Goal: Transaction & Acquisition: Purchase product/service

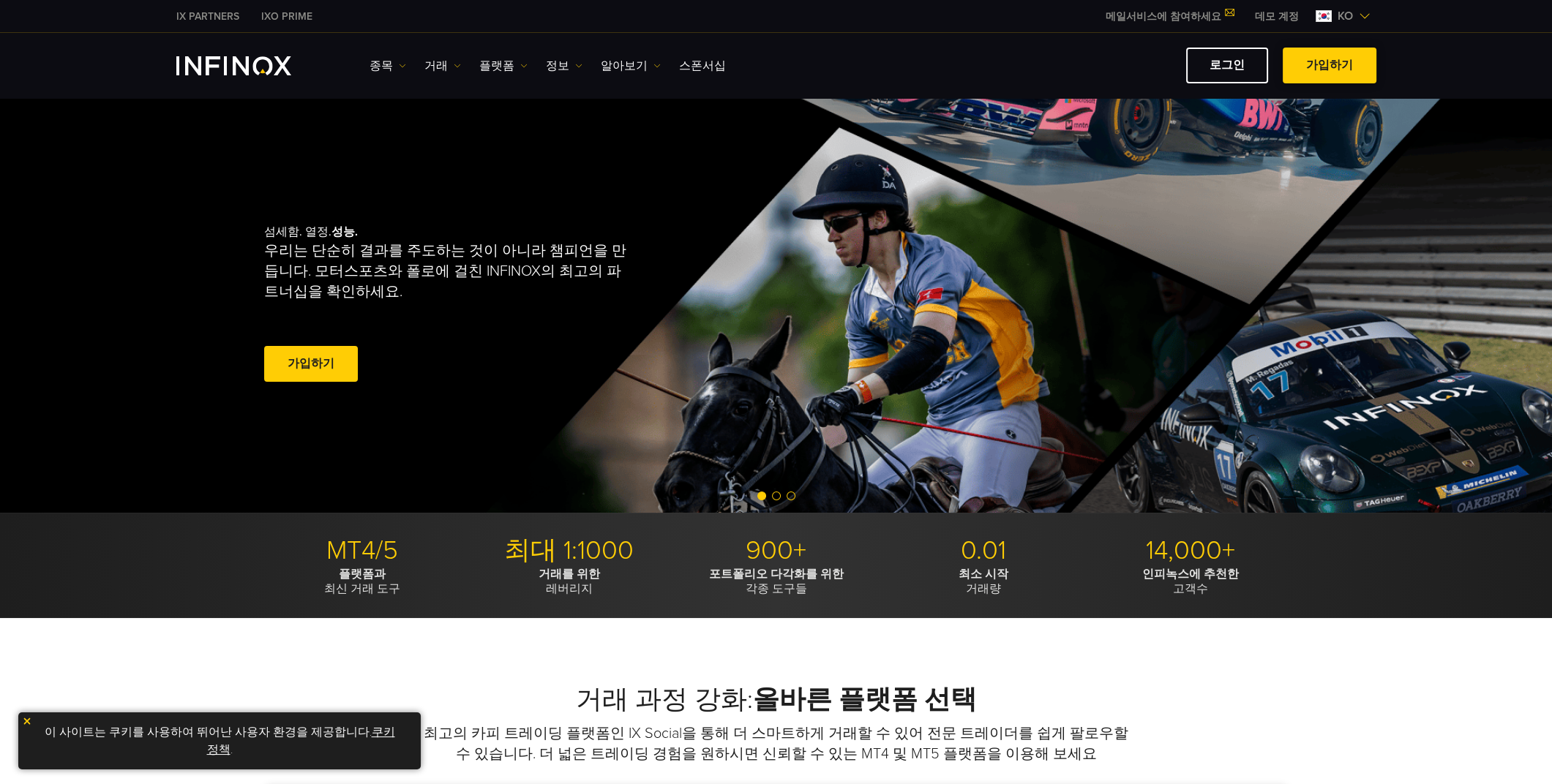
click at [1343, 65] on link "가입하기" at bounding box center [1329, 66] width 94 height 36
click at [1330, 66] on span at bounding box center [1330, 66] width 0 height 0
click at [1361, 16] on img at bounding box center [1364, 16] width 12 height 12
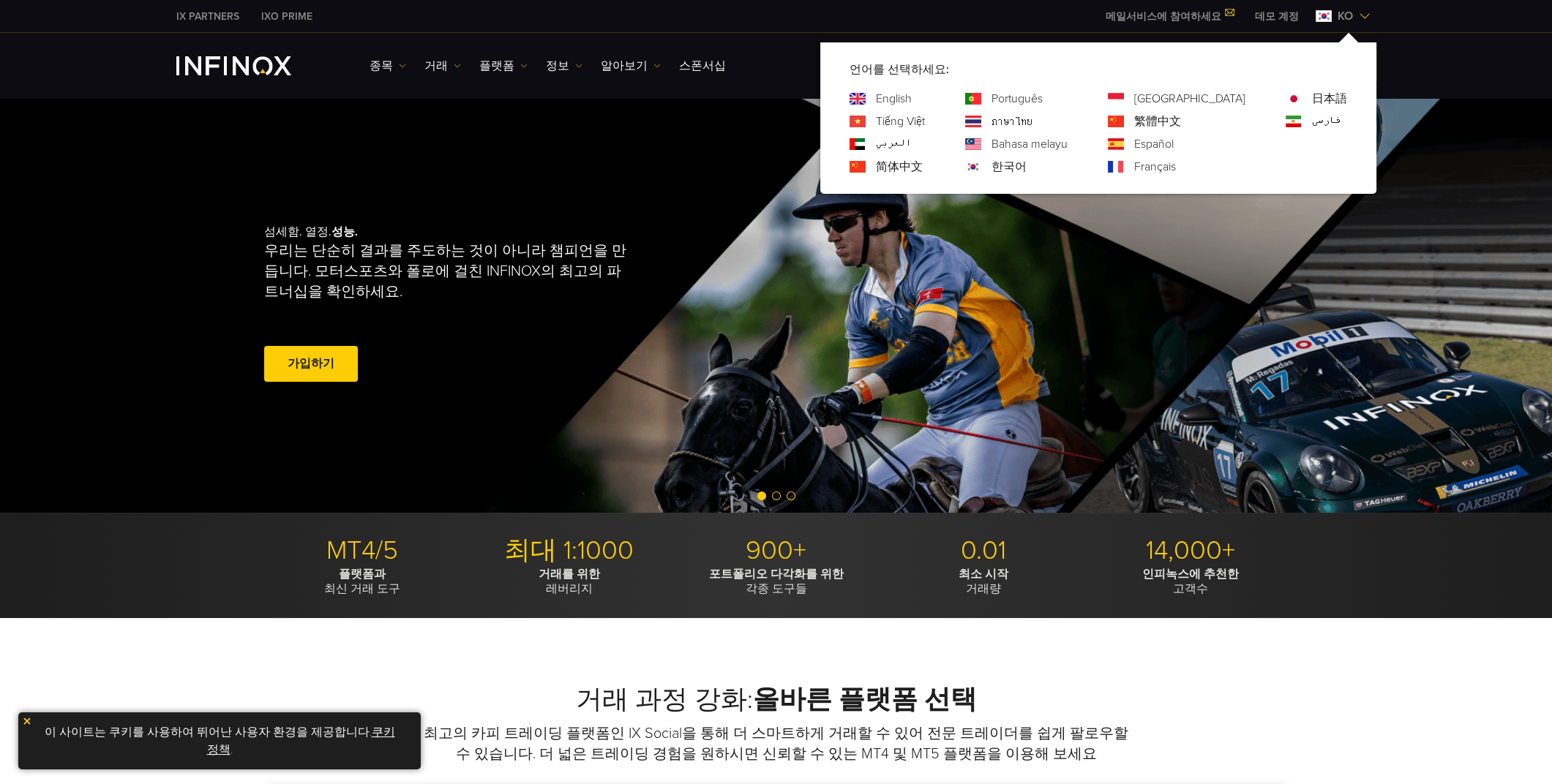
click at [1026, 165] on link "한국어" at bounding box center [1009, 167] width 35 height 17
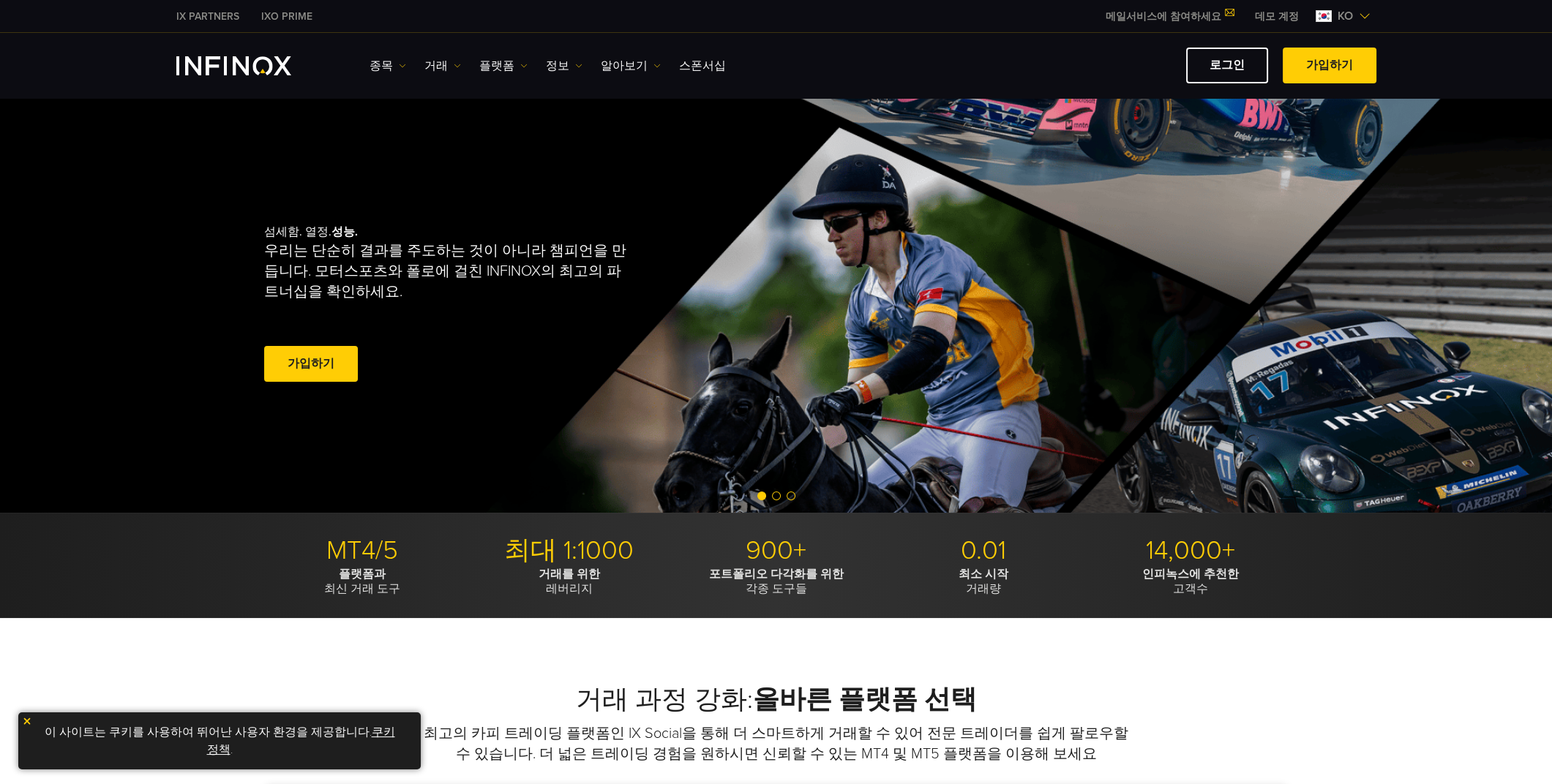
click at [311, 365] on span at bounding box center [311, 365] width 0 height 0
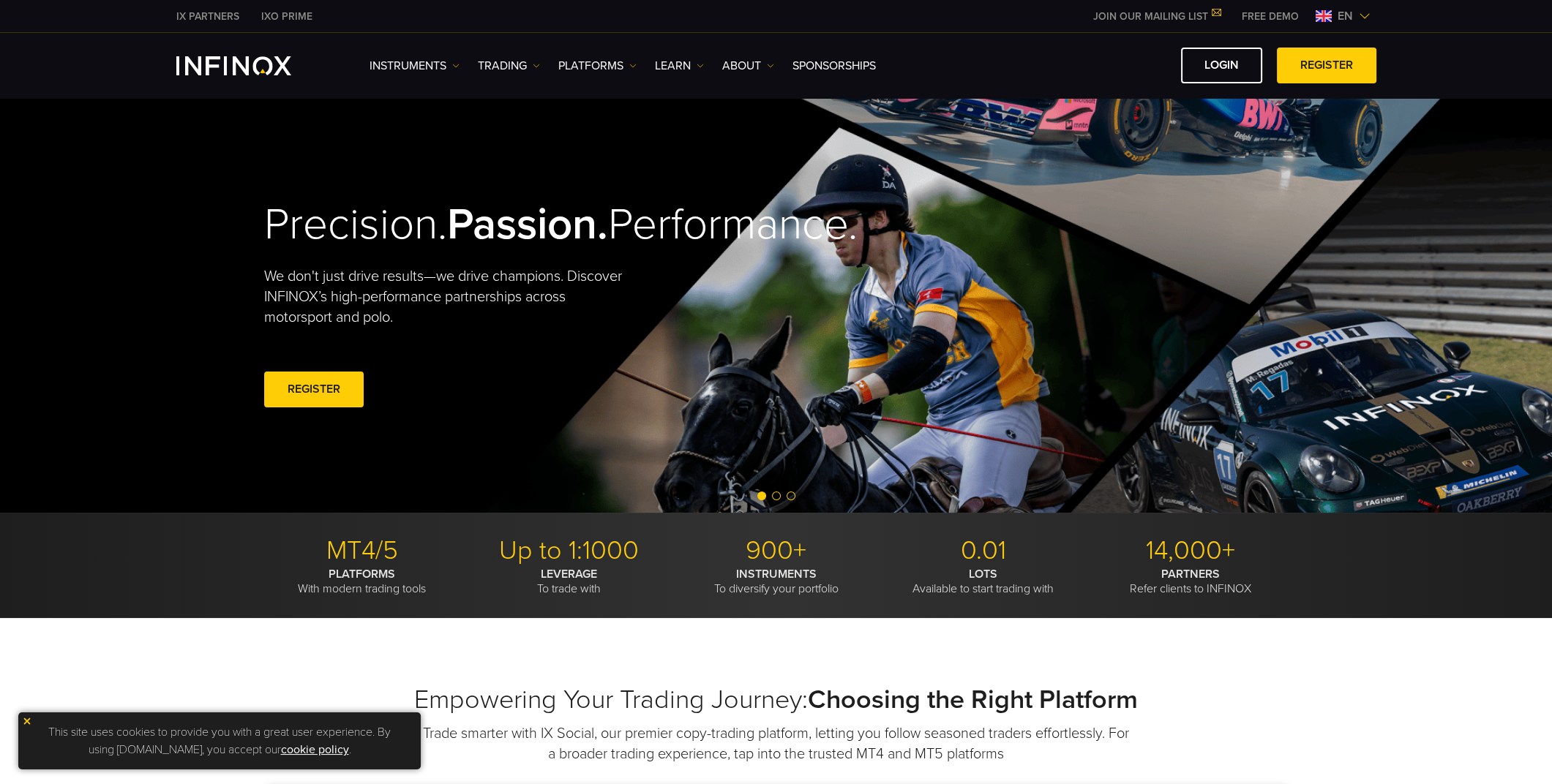
click at [1361, 17] on img at bounding box center [1364, 16] width 12 height 12
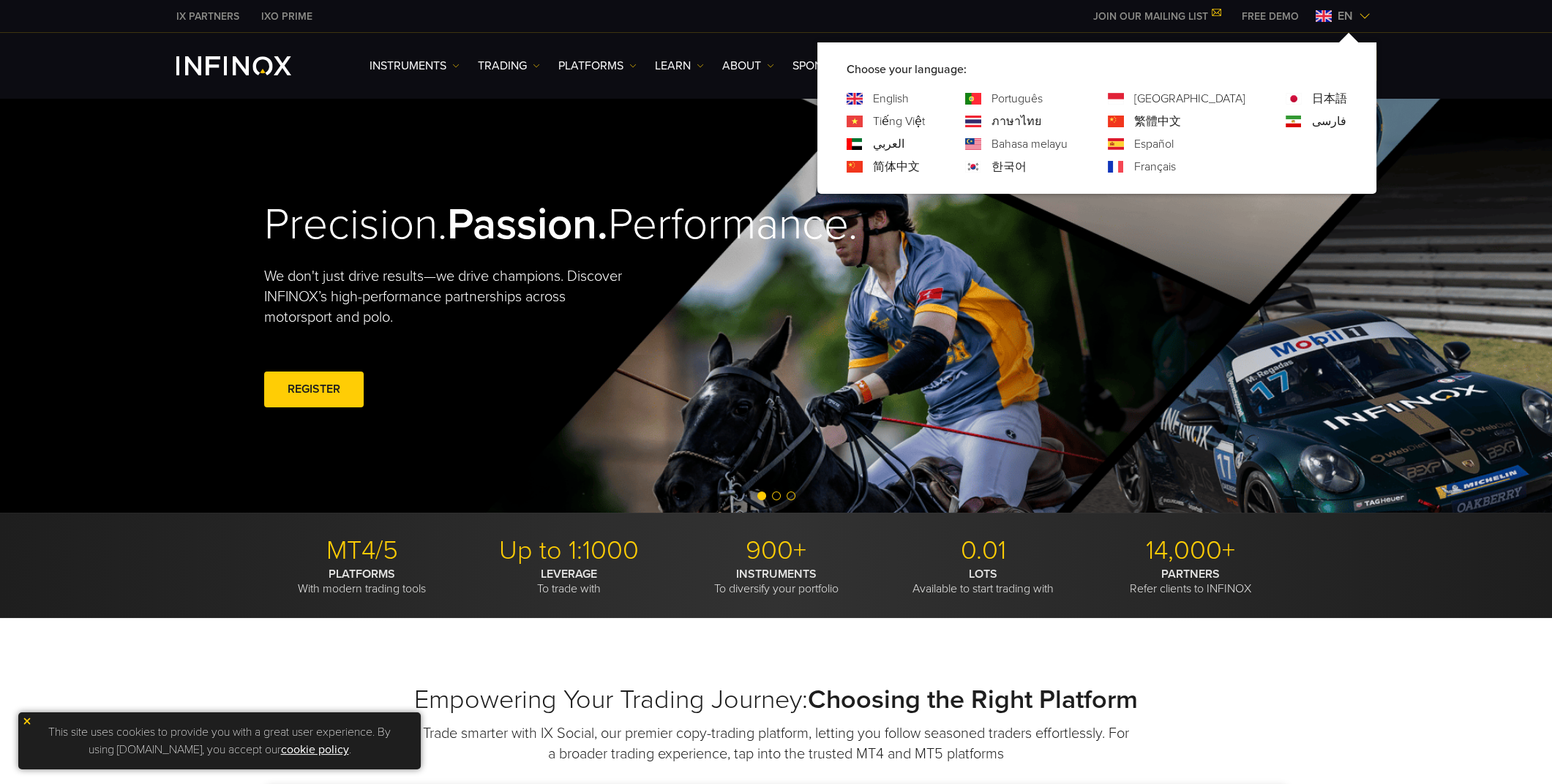
click at [1049, 165] on div "한국어" at bounding box center [1016, 167] width 102 height 17
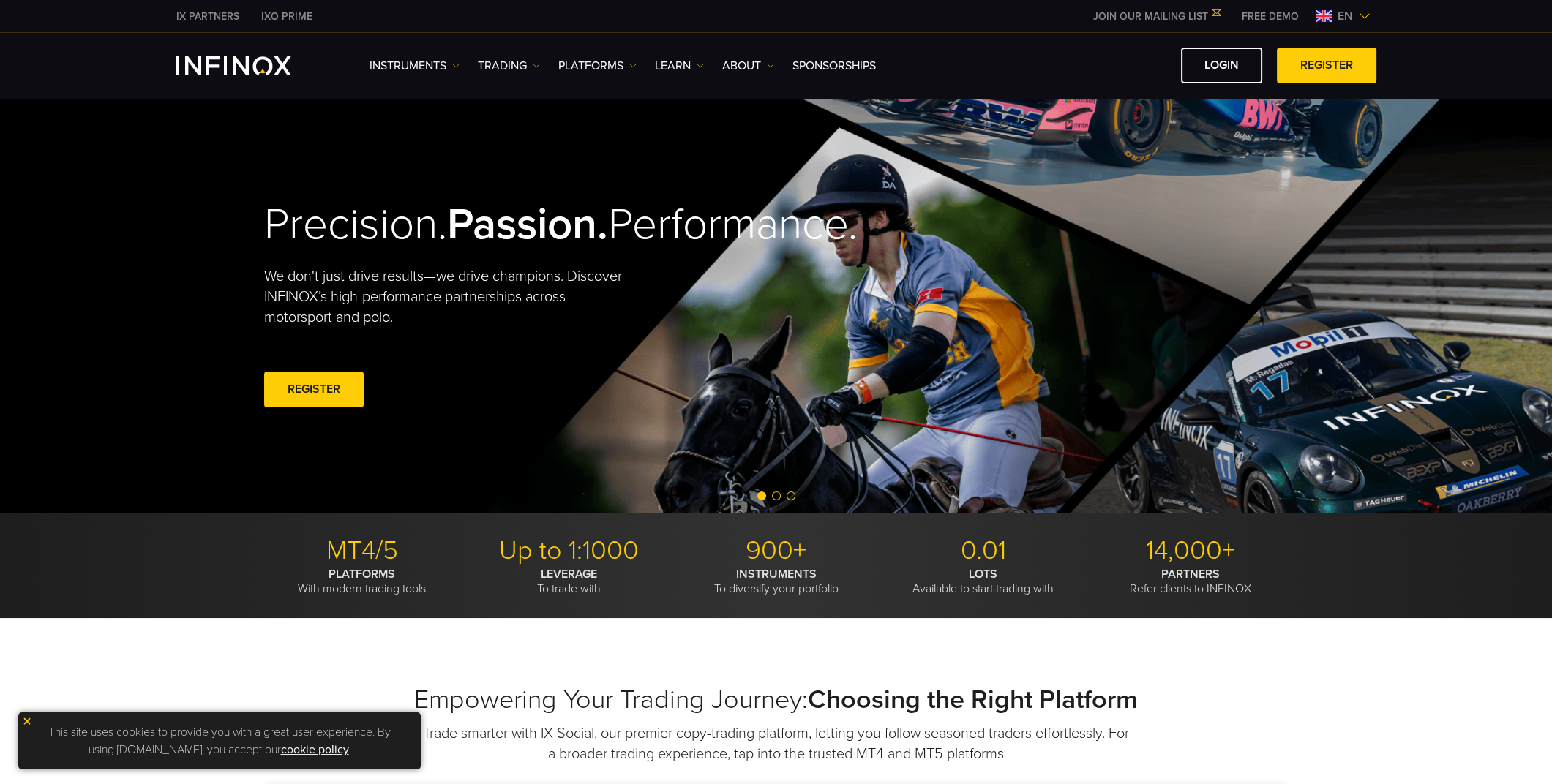
click at [1346, 15] on span "en" at bounding box center [1345, 16] width 27 height 17
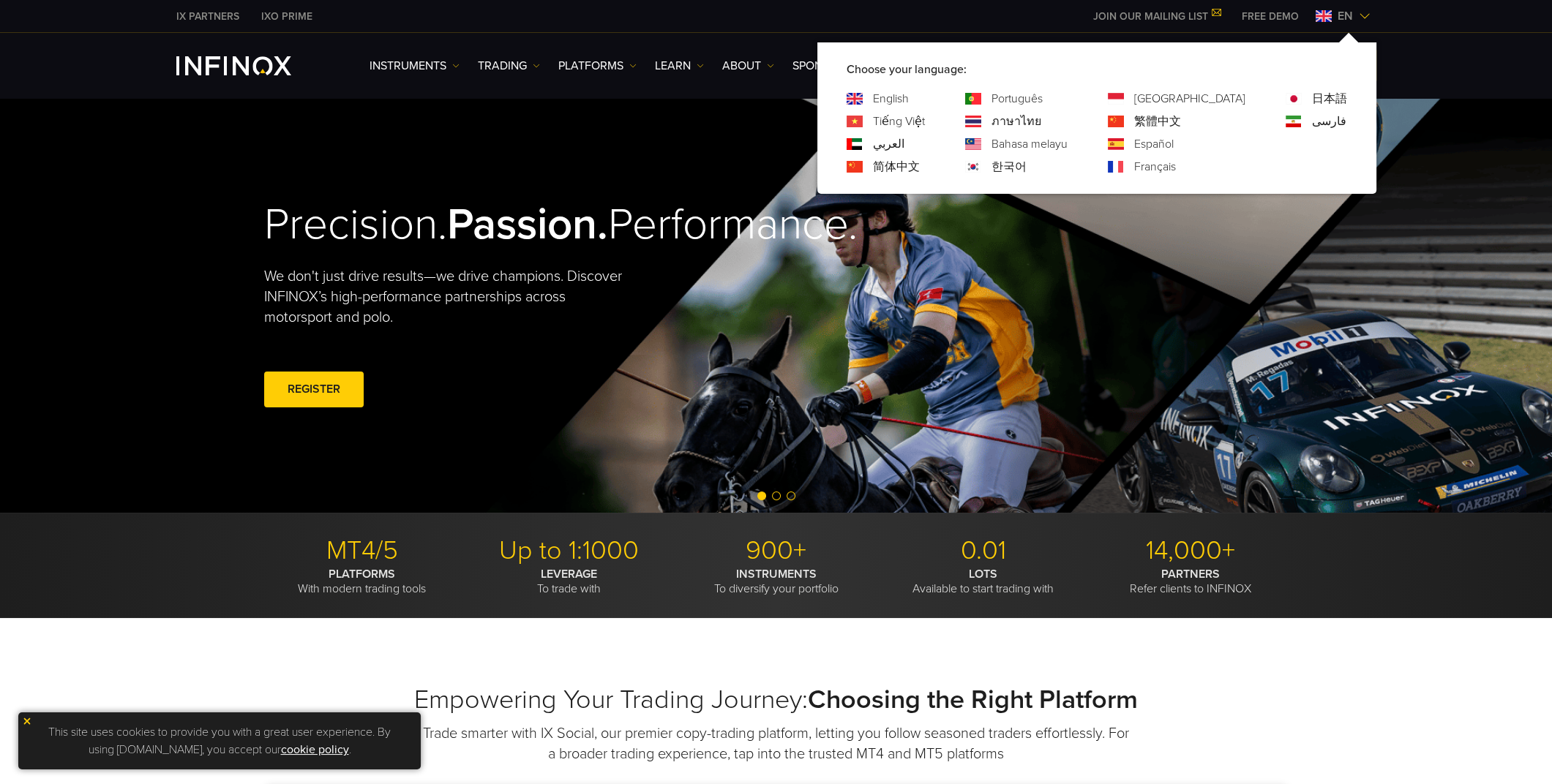
click at [1026, 165] on link "한국어" at bounding box center [1009, 167] width 35 height 17
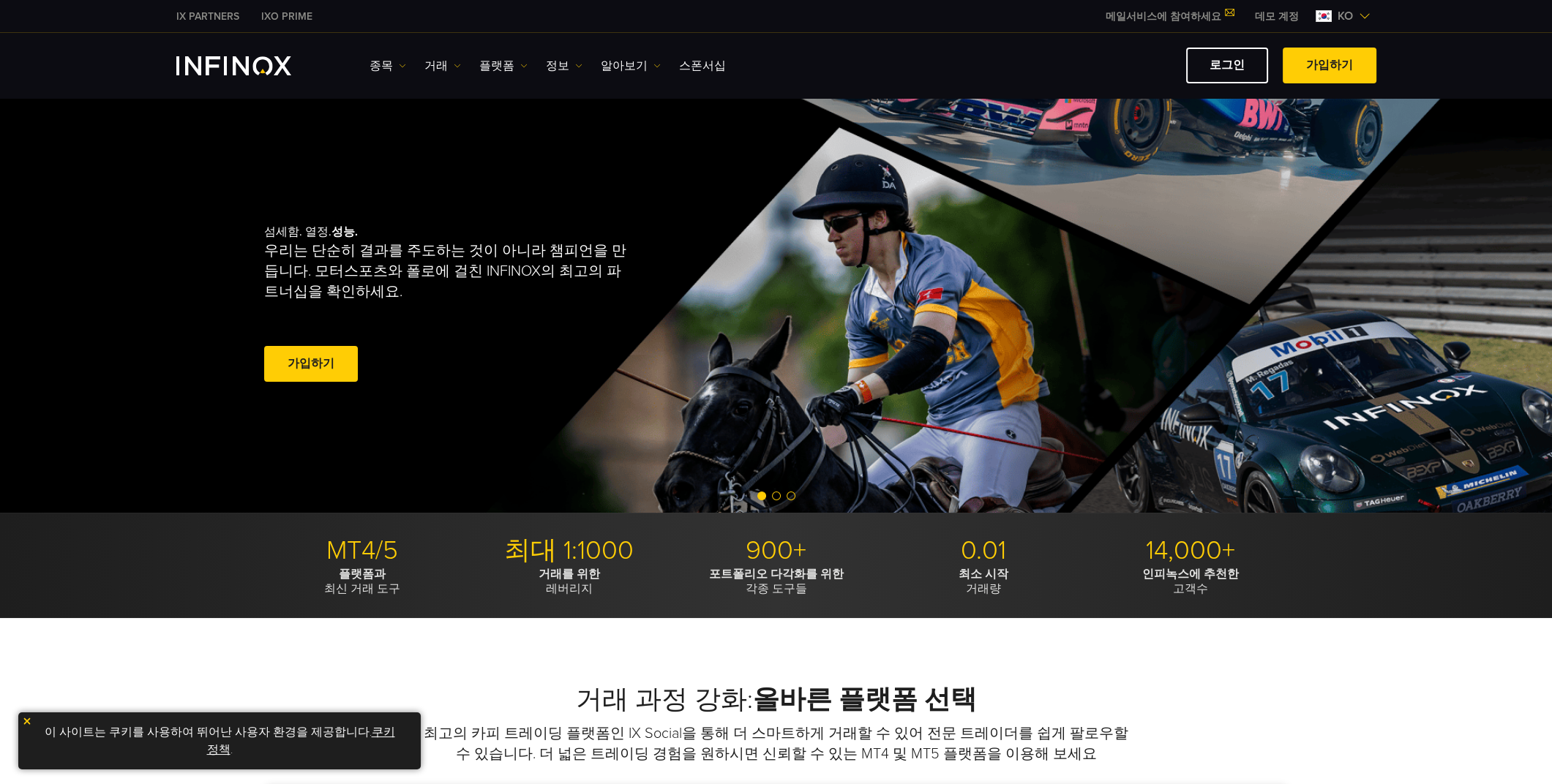
click at [219, 63] on img "INFINOX Logo" at bounding box center [233, 66] width 115 height 19
click at [1332, 71] on link "가입하기" at bounding box center [1329, 66] width 94 height 36
click at [1363, 18] on img at bounding box center [1364, 16] width 12 height 12
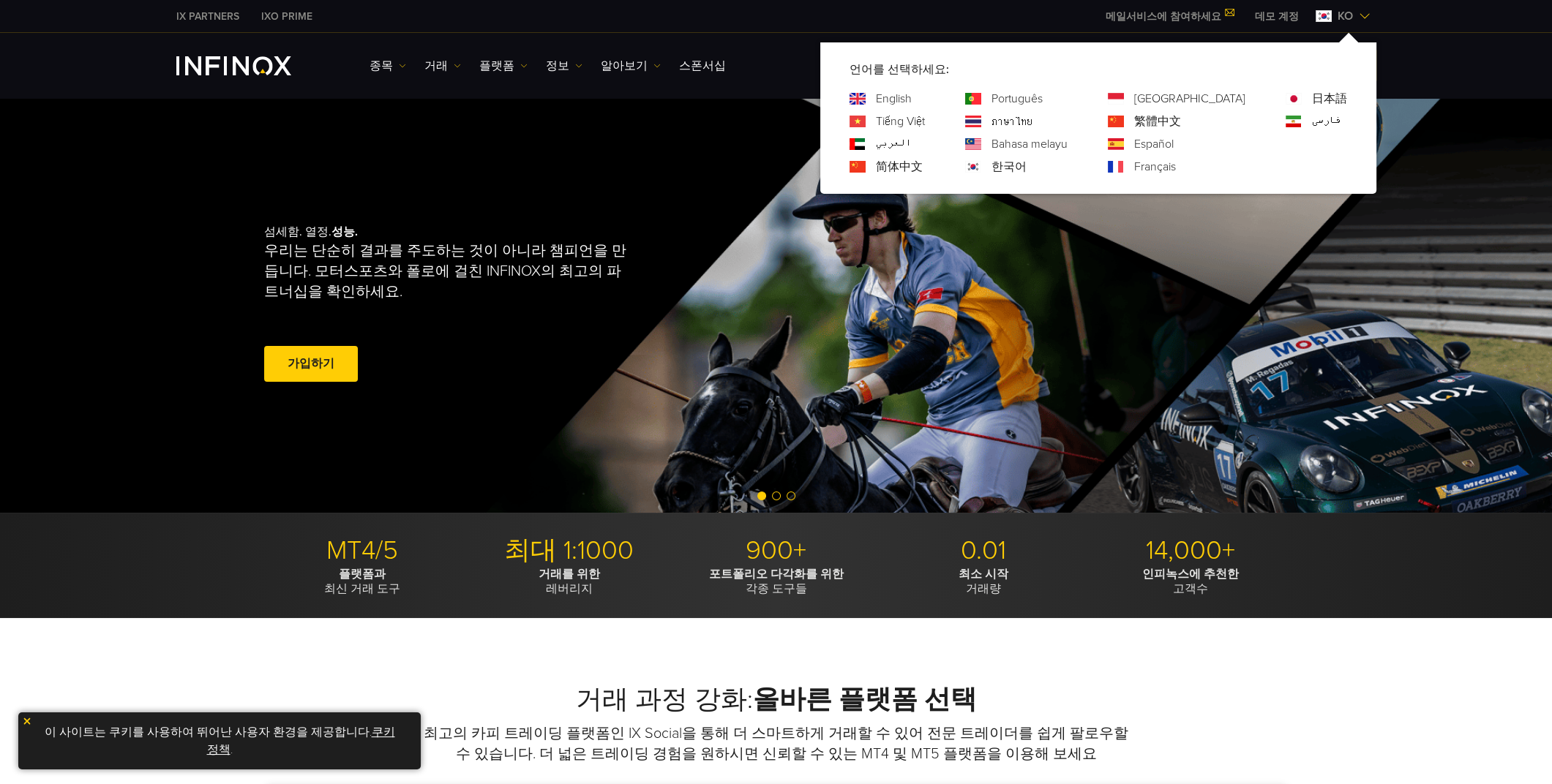
click at [1363, 18] on img at bounding box center [1364, 16] width 12 height 12
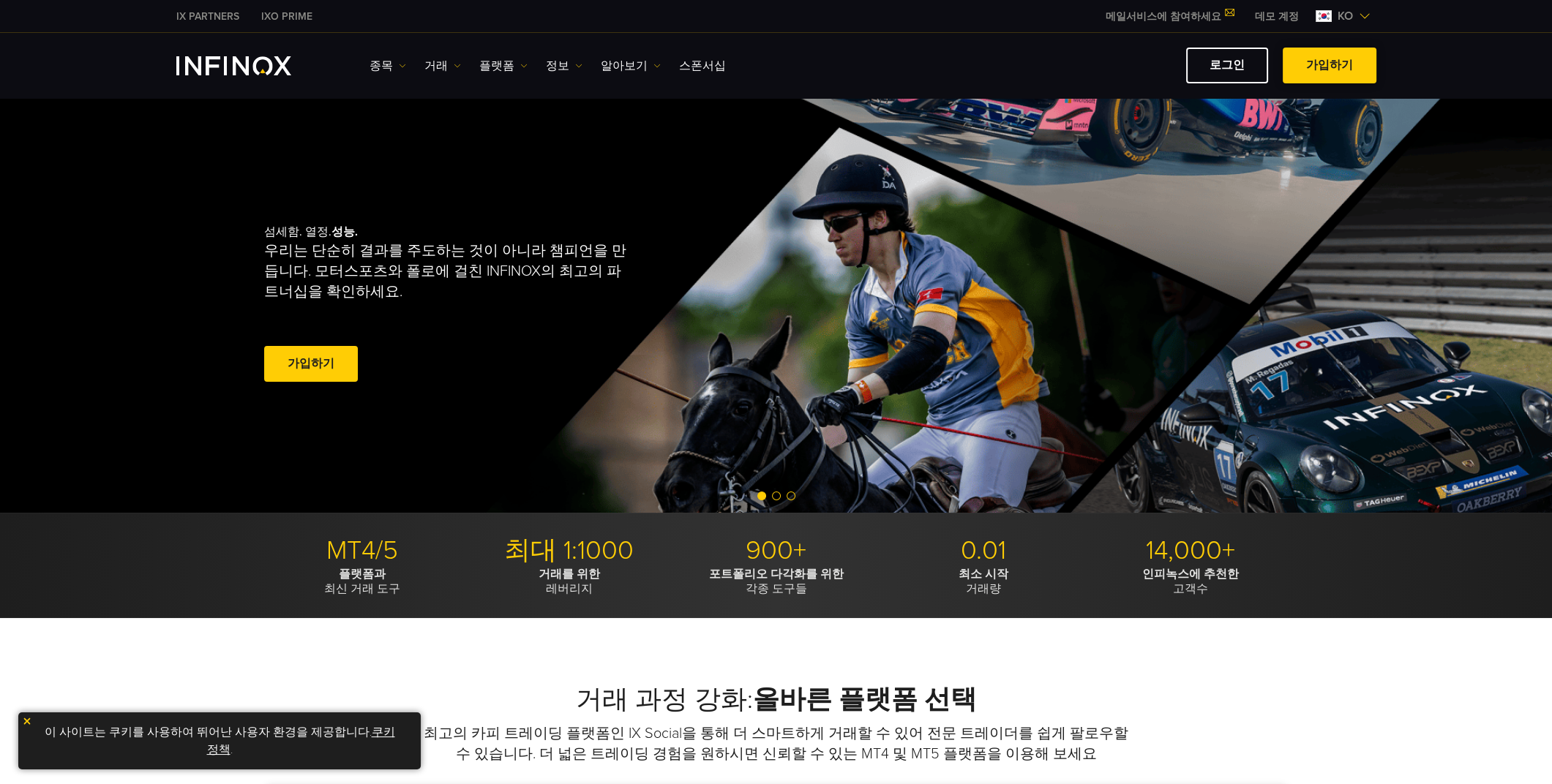
click at [1337, 50] on link "가입하기" at bounding box center [1329, 66] width 94 height 36
